Goal: Transaction & Acquisition: Purchase product/service

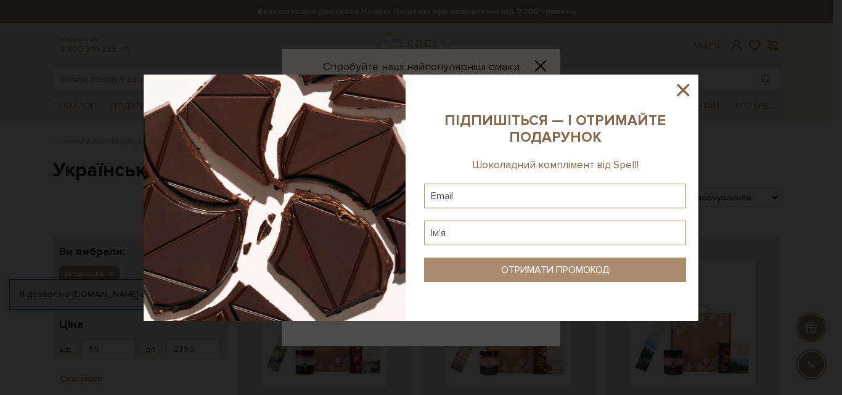
click at [686, 88] on icon at bounding box center [683, 90] width 12 height 12
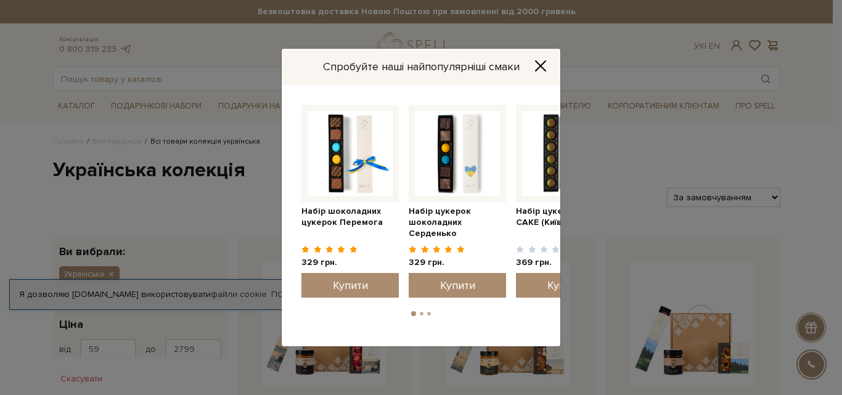
click at [546, 64] on icon "Close" at bounding box center [541, 66] width 12 height 12
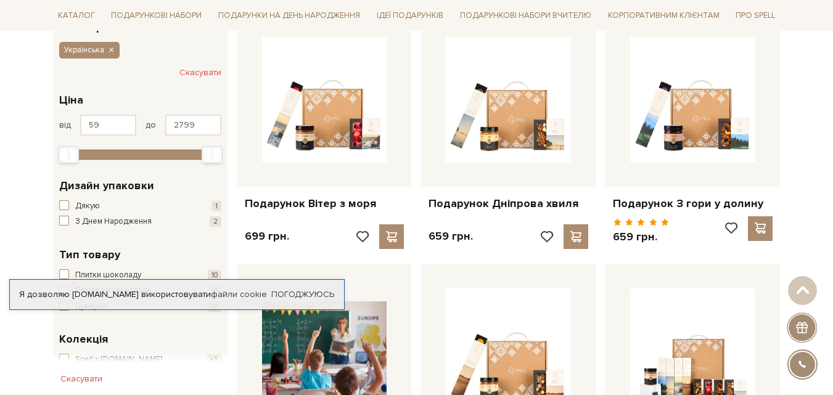
scroll to position [247, 0]
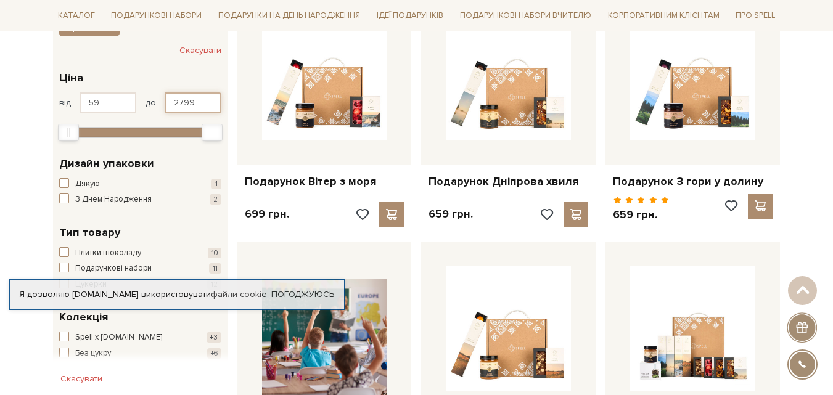
drag, startPoint x: 207, startPoint y: 100, endPoint x: 138, endPoint y: 102, distance: 68.5
click at [138, 102] on div "від 59 до 2799" at bounding box center [140, 102] width 162 height 21
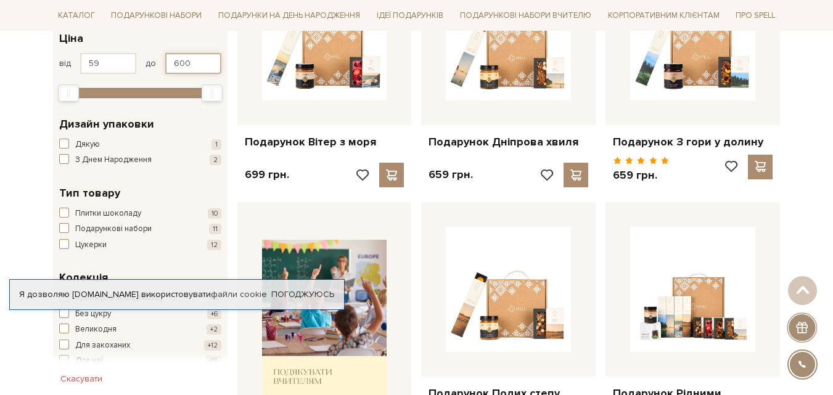
scroll to position [308, 0]
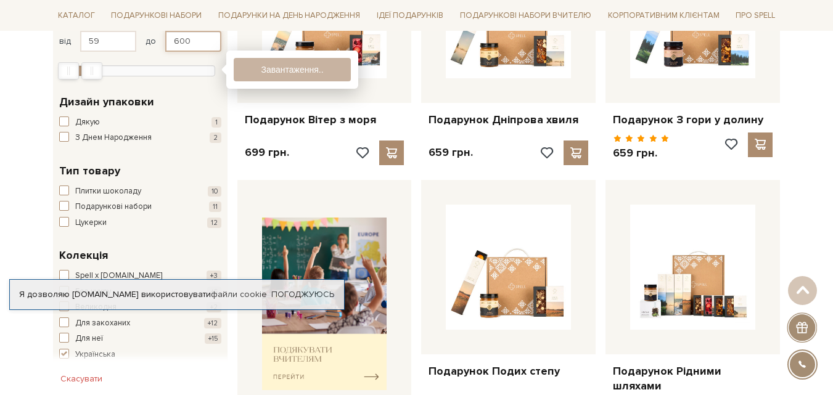
type input "600"
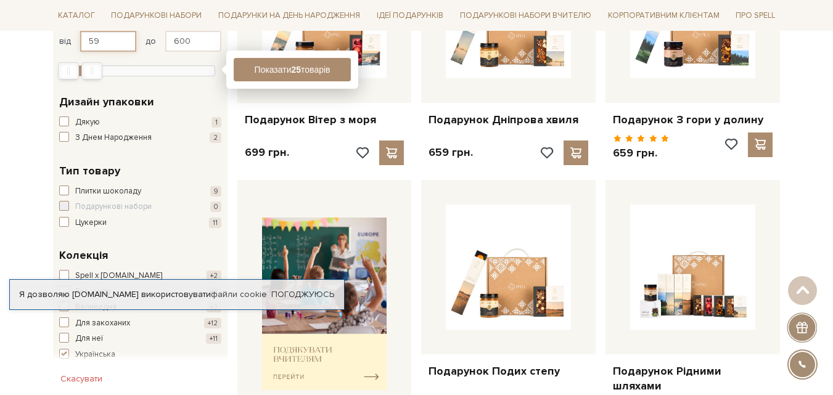
drag, startPoint x: 110, startPoint y: 43, endPoint x: 73, endPoint y: 33, distance: 38.5
click at [73, 33] on div "від 59 до 600" at bounding box center [140, 41] width 162 height 21
type input "200"
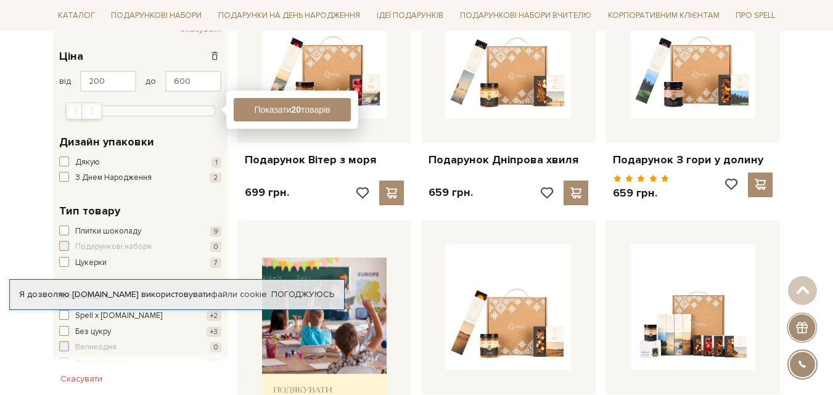
scroll to position [123, 0]
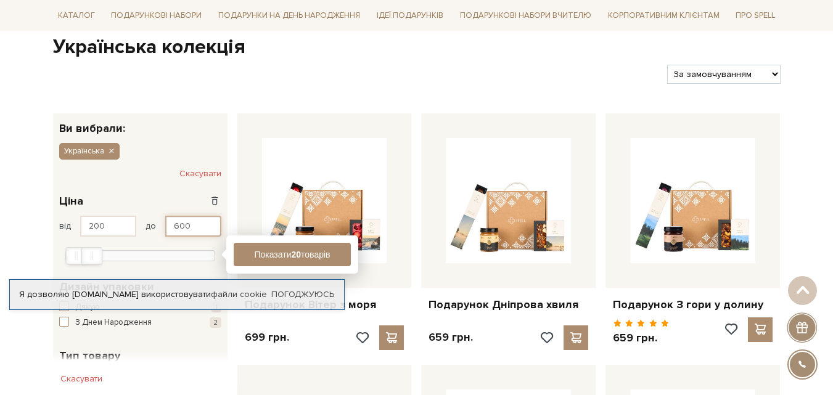
click at [195, 226] on input "600" at bounding box center [193, 226] width 56 height 21
click at [282, 257] on button "Показати 20 товарів" at bounding box center [292, 254] width 117 height 23
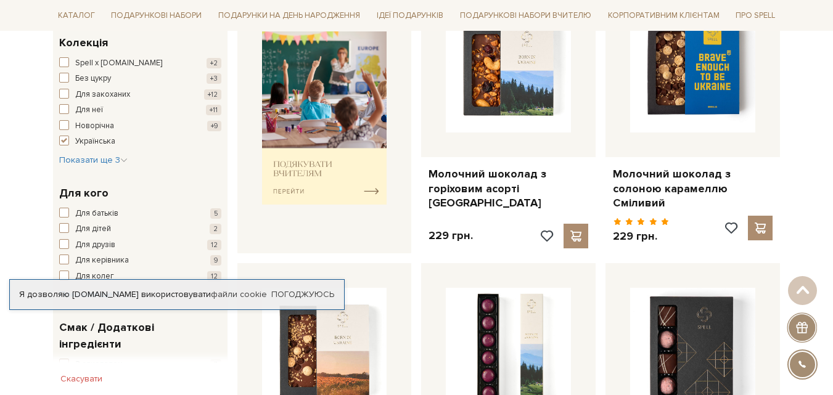
scroll to position [493, 0]
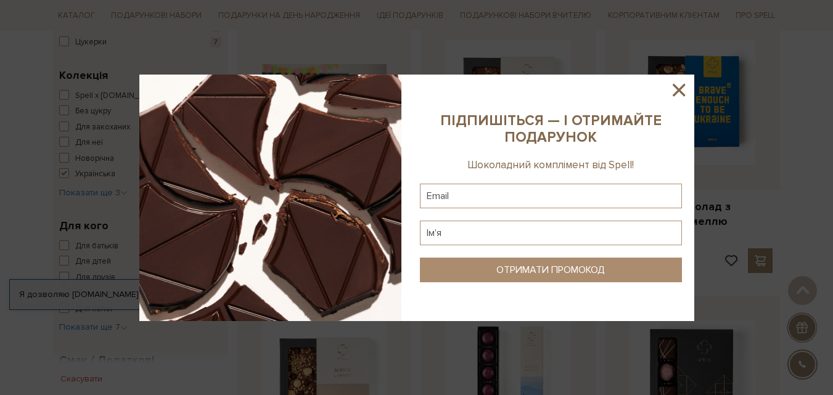
click at [684, 86] on icon at bounding box center [679, 90] width 12 height 12
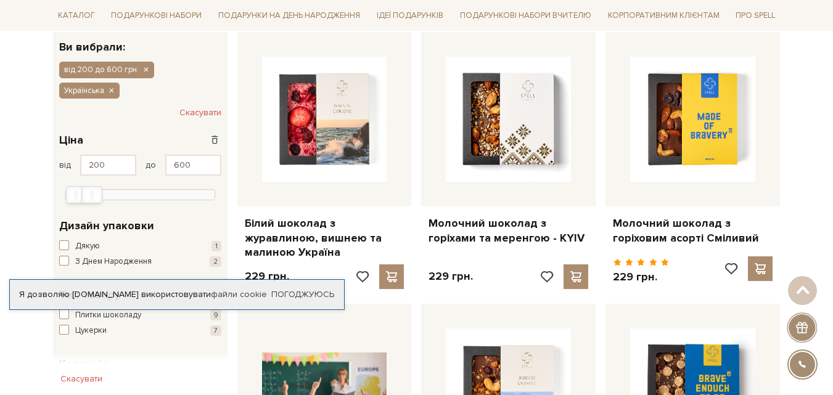
scroll to position [0, 0]
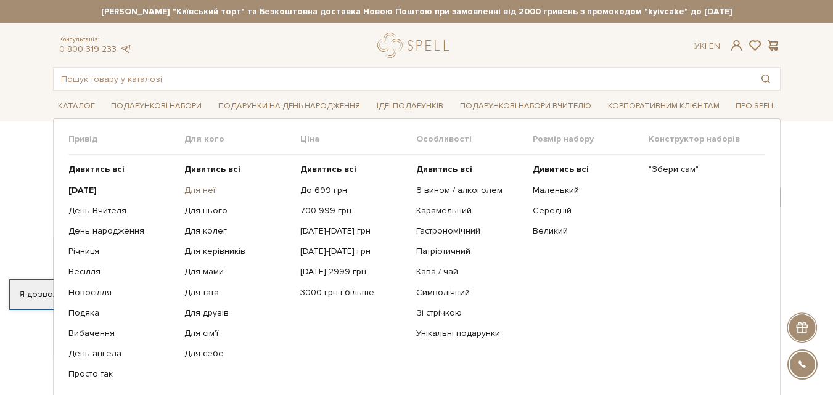
click at [196, 191] on link "Для неї" at bounding box center [237, 190] width 107 height 11
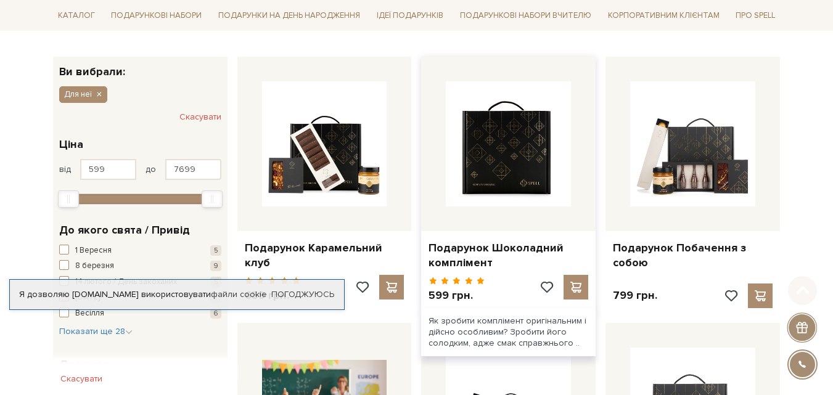
scroll to position [185, 0]
